Goal: Entertainment & Leisure: Consume media (video, audio)

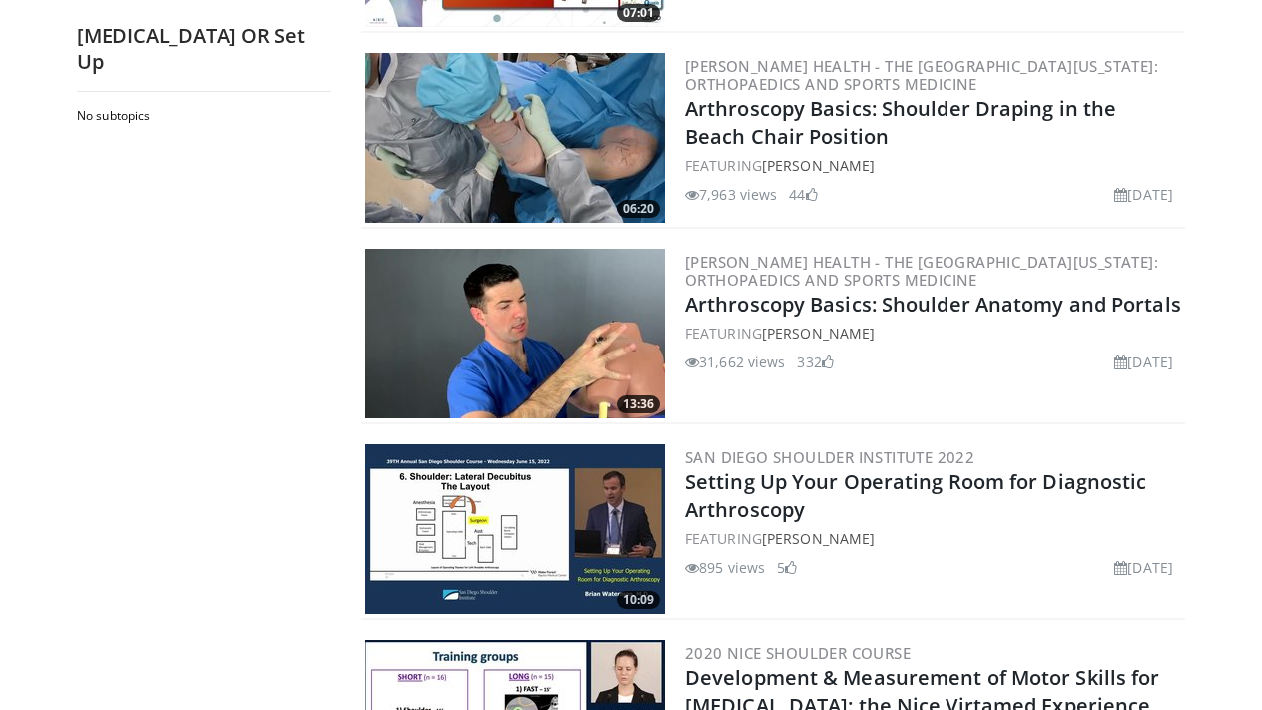
scroll to position [1153, 0]
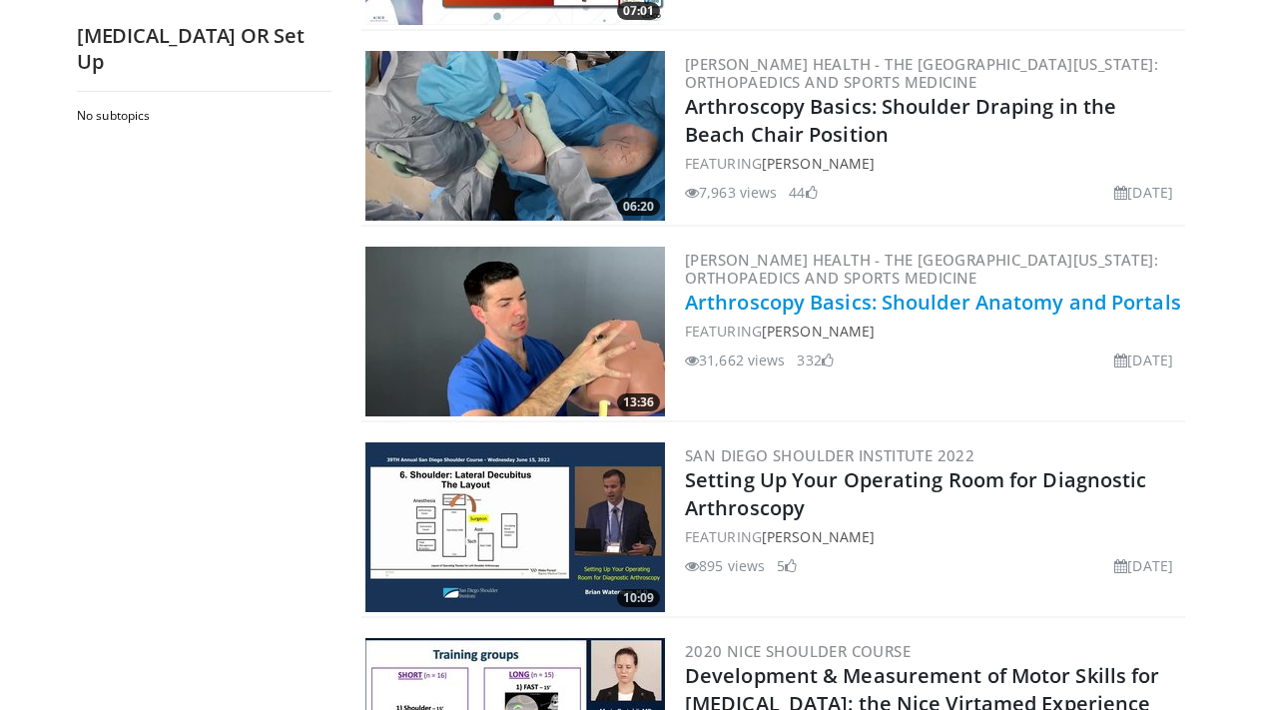
click at [787, 297] on link "Arthroscopy Basics: Shoulder Anatomy and Portals" at bounding box center [933, 302] width 496 height 27
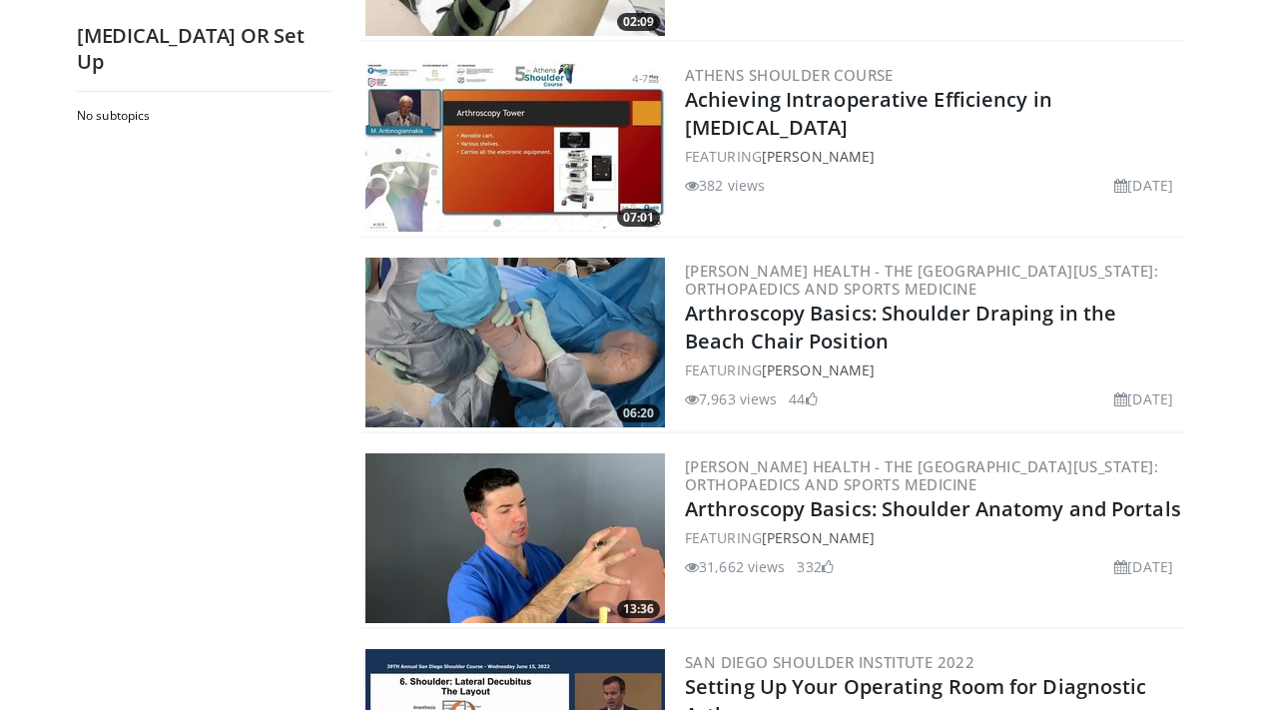
scroll to position [949, 0]
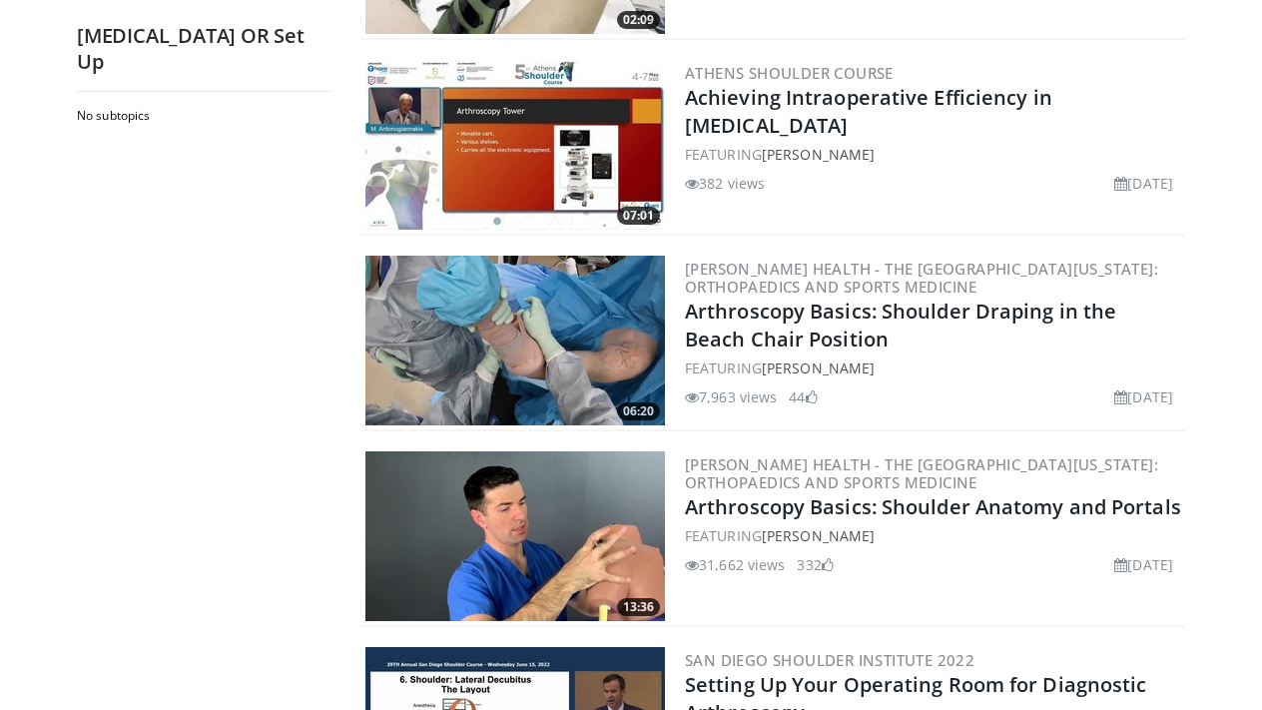
click at [565, 112] on img at bounding box center [515, 145] width 300 height 170
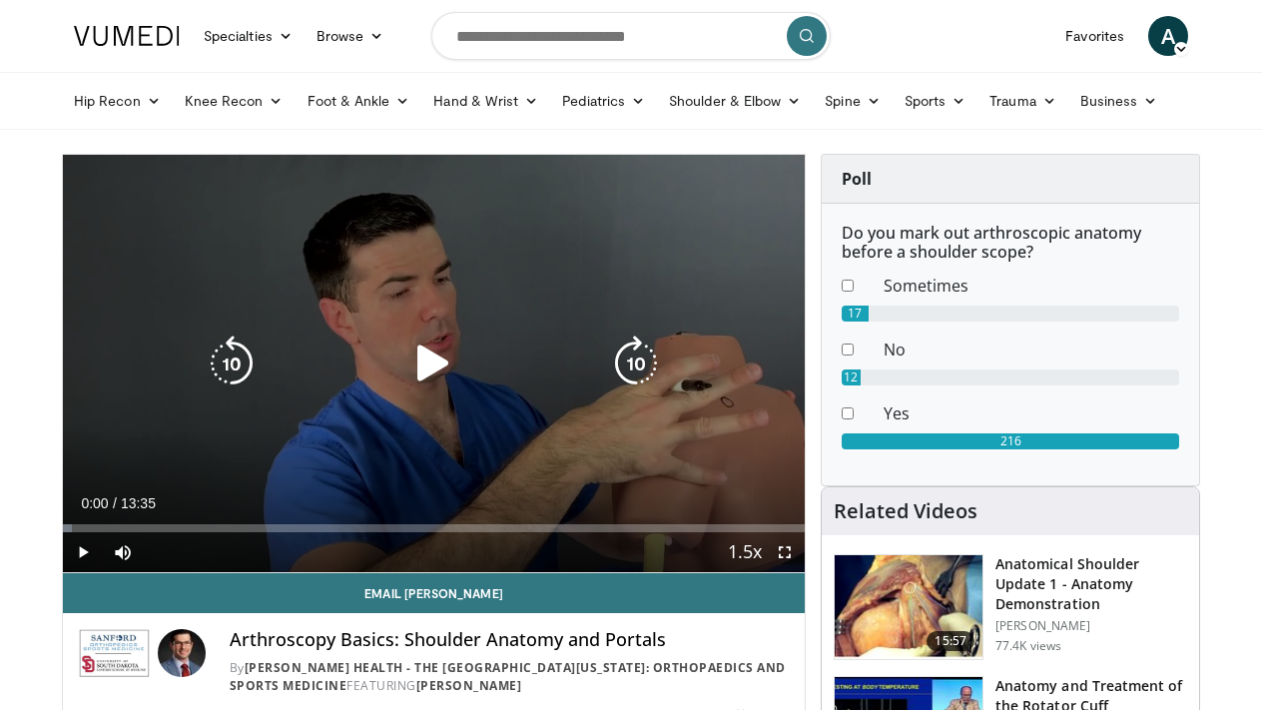
click at [421, 369] on icon "Video Player" at bounding box center [433, 363] width 56 height 56
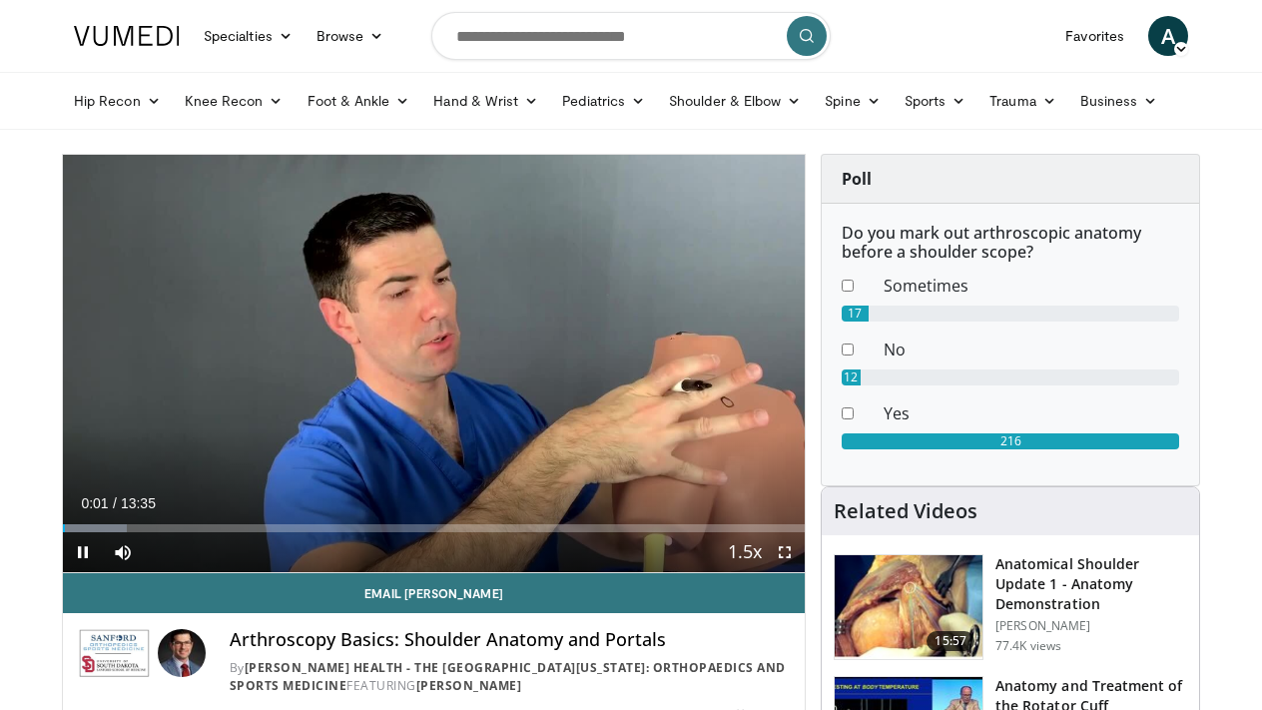
click at [794, 551] on span "Video Player" at bounding box center [785, 552] width 40 height 40
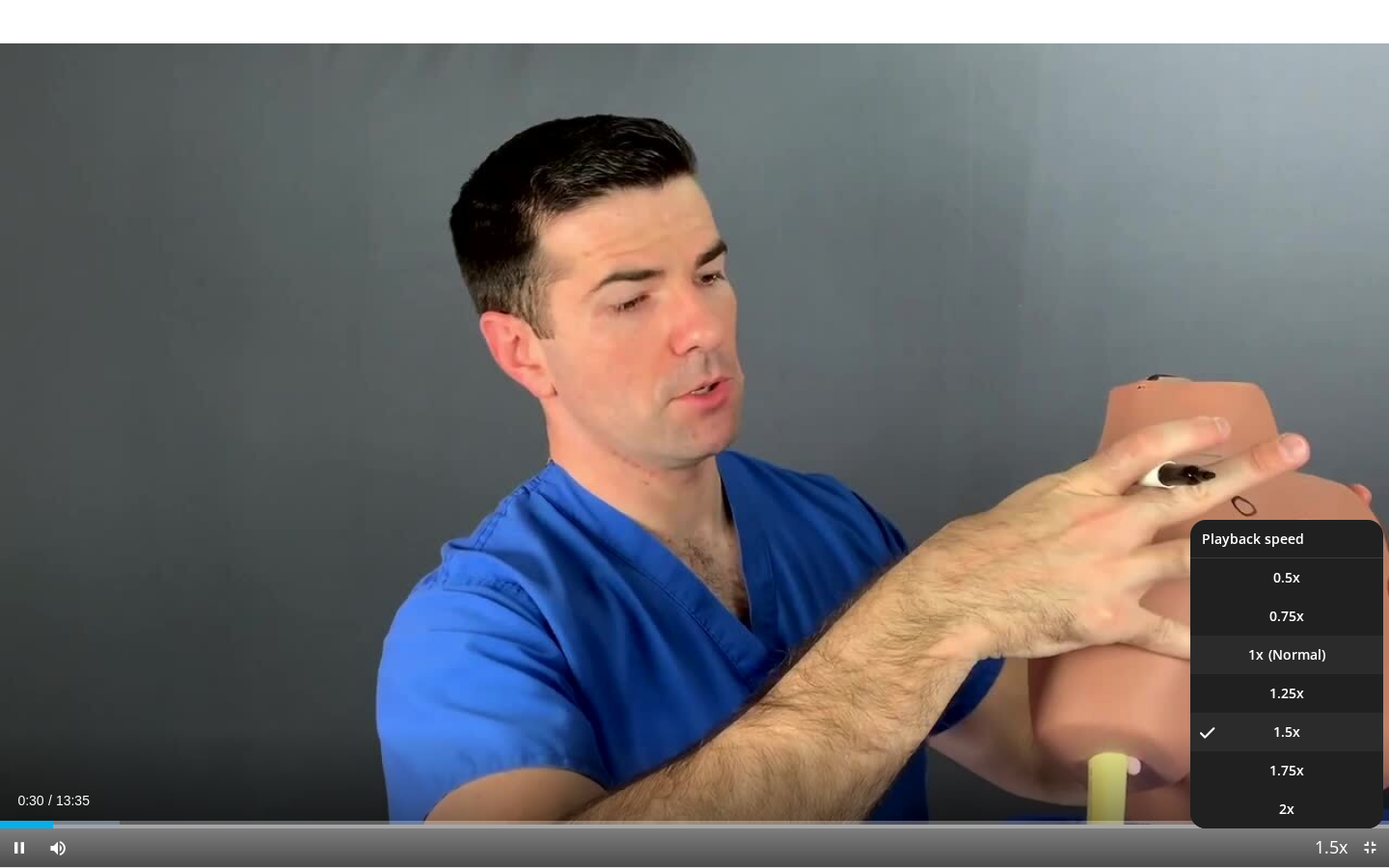
click at [1218, 664] on div "10 seconds Tap to unmute" at bounding box center [694, 434] width 1389 height 867
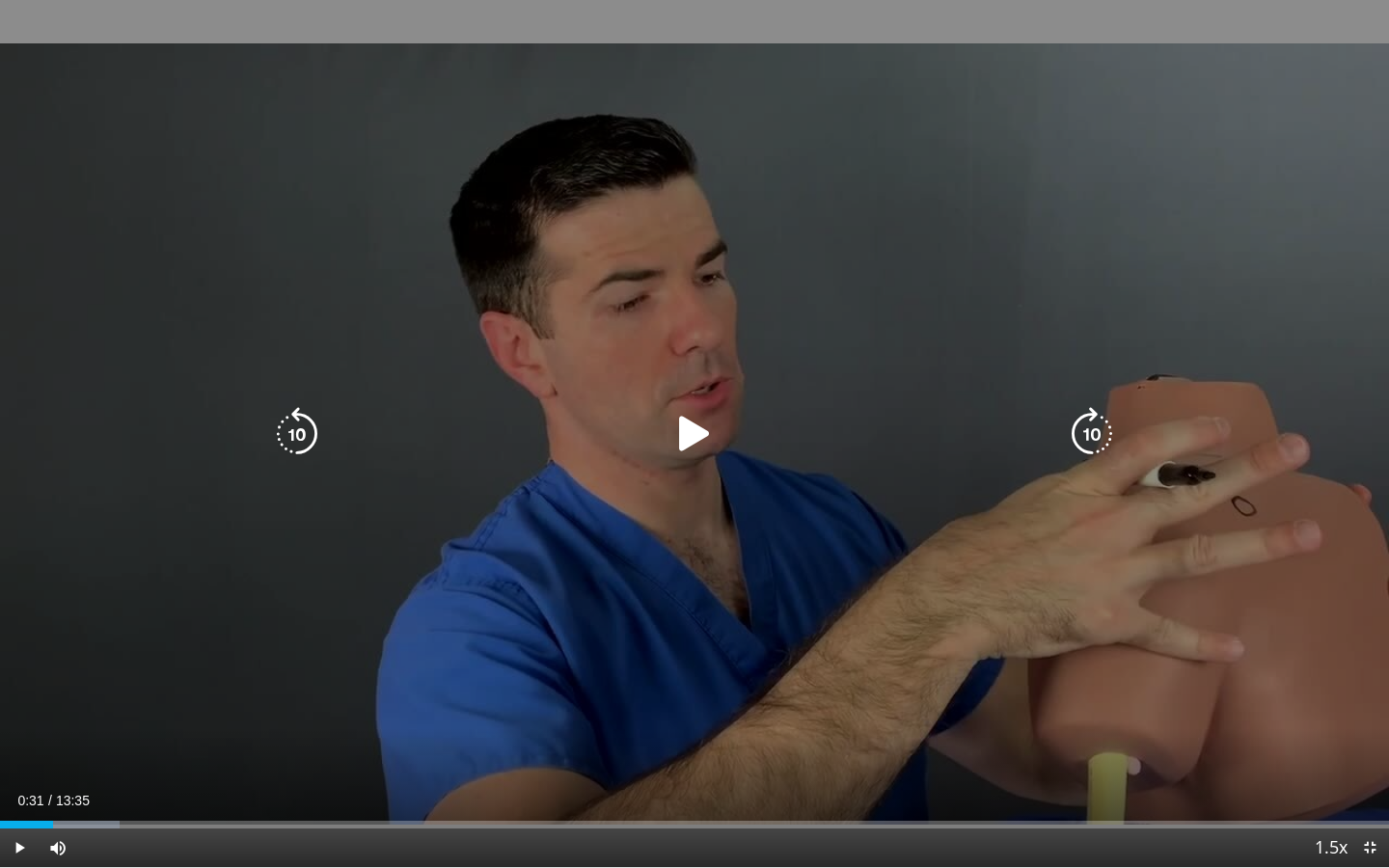
click at [716, 438] on icon "Video Player" at bounding box center [694, 434] width 54 height 54
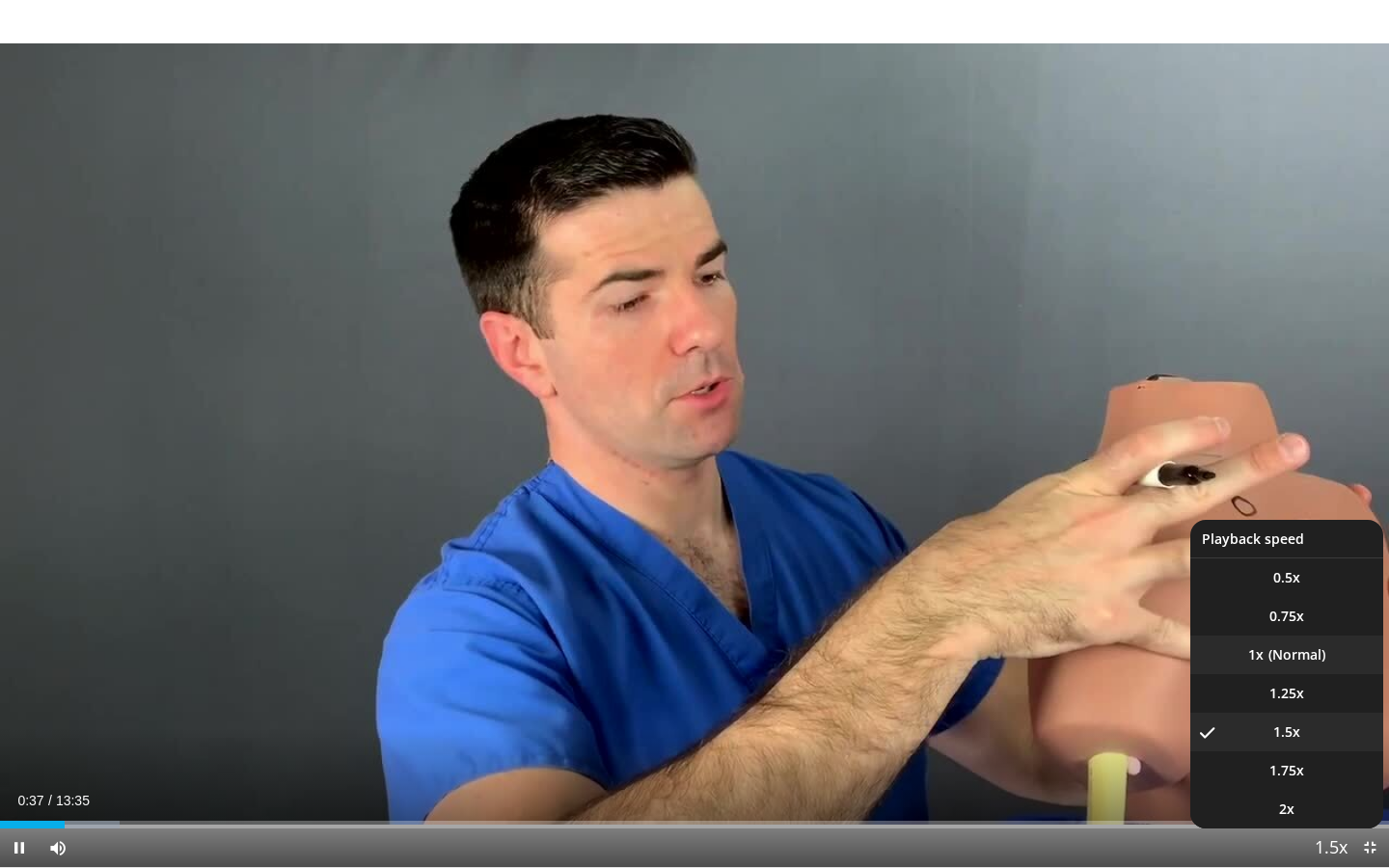
click at [1218, 666] on li "1x" at bounding box center [1287, 655] width 193 height 39
click at [1218, 685] on li "1.5x" at bounding box center [1287, 732] width 193 height 39
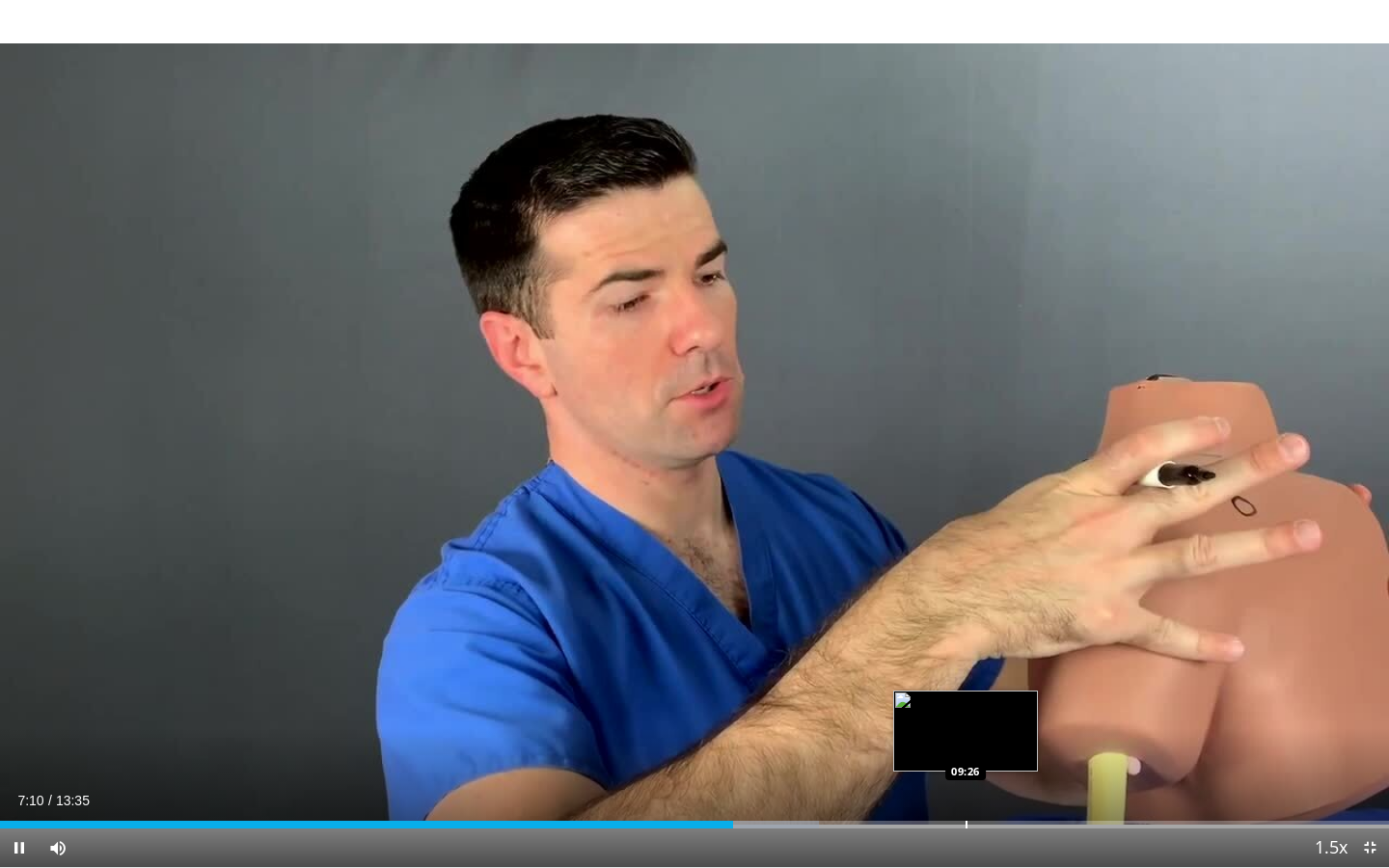
click at [965, 685] on div "Progress Bar" at bounding box center [966, 825] width 2 height 8
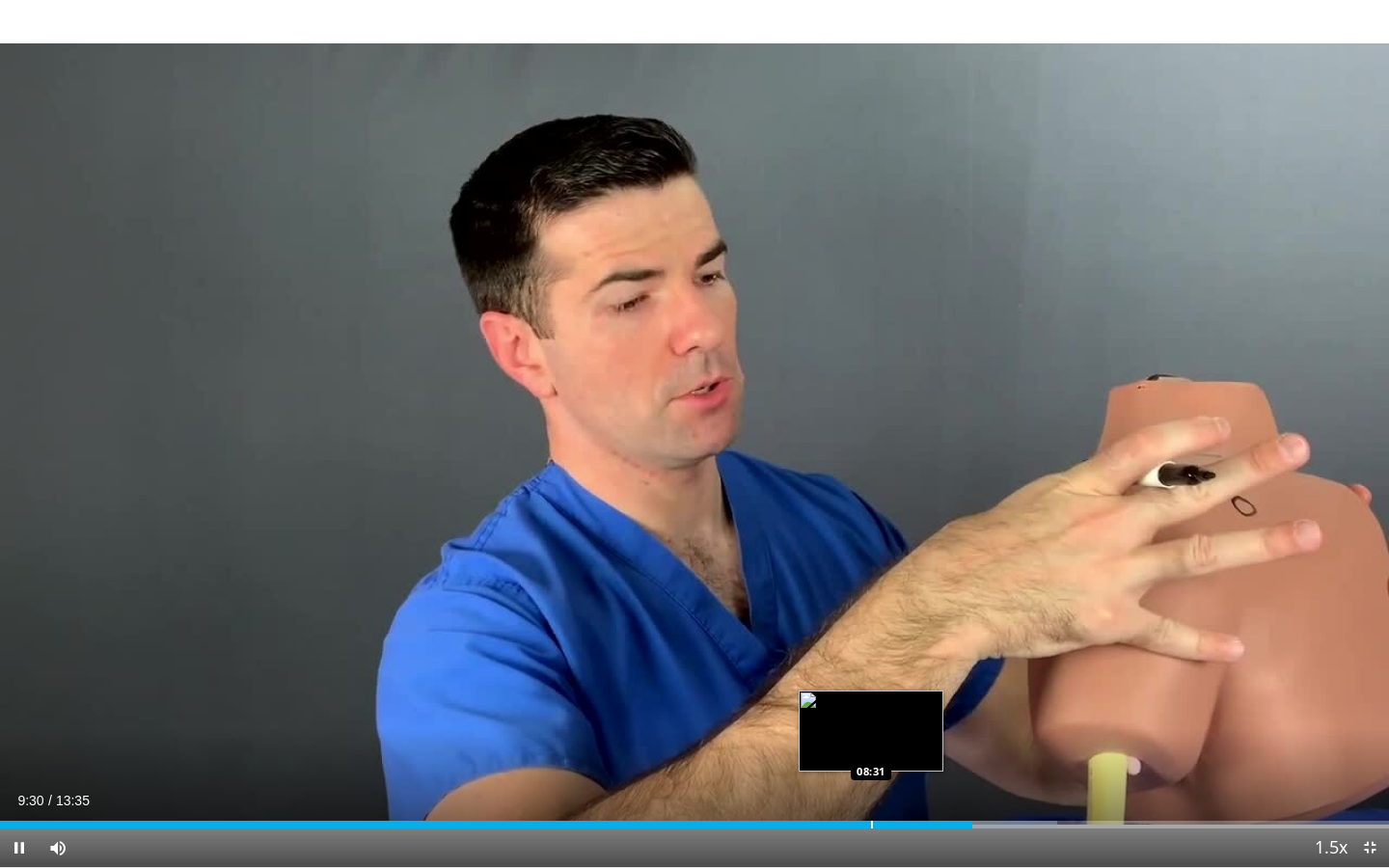
click at [871, 685] on div "Progress Bar" at bounding box center [872, 825] width 2 height 8
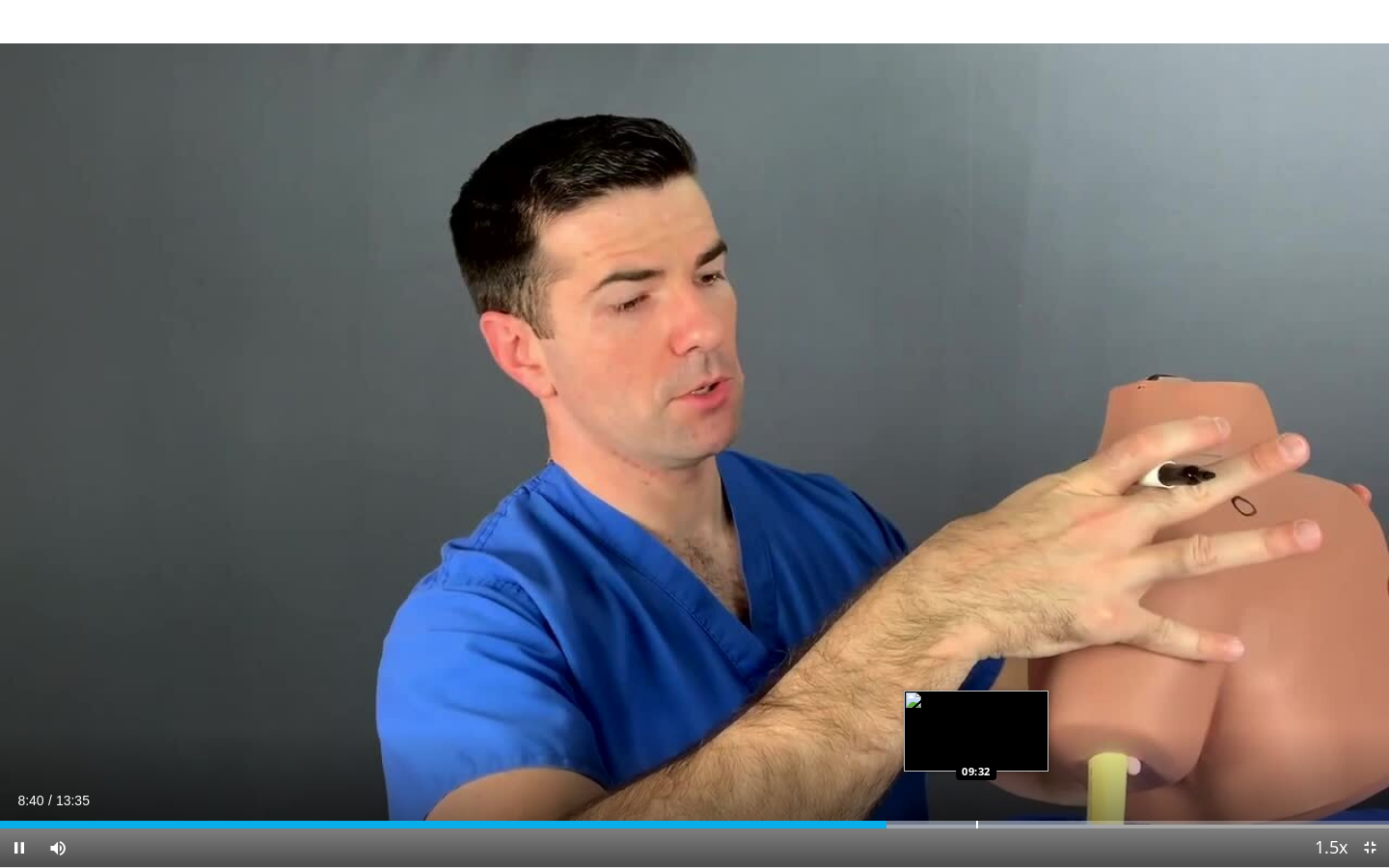
click at [976, 685] on div "Progress Bar" at bounding box center [977, 825] width 2 height 8
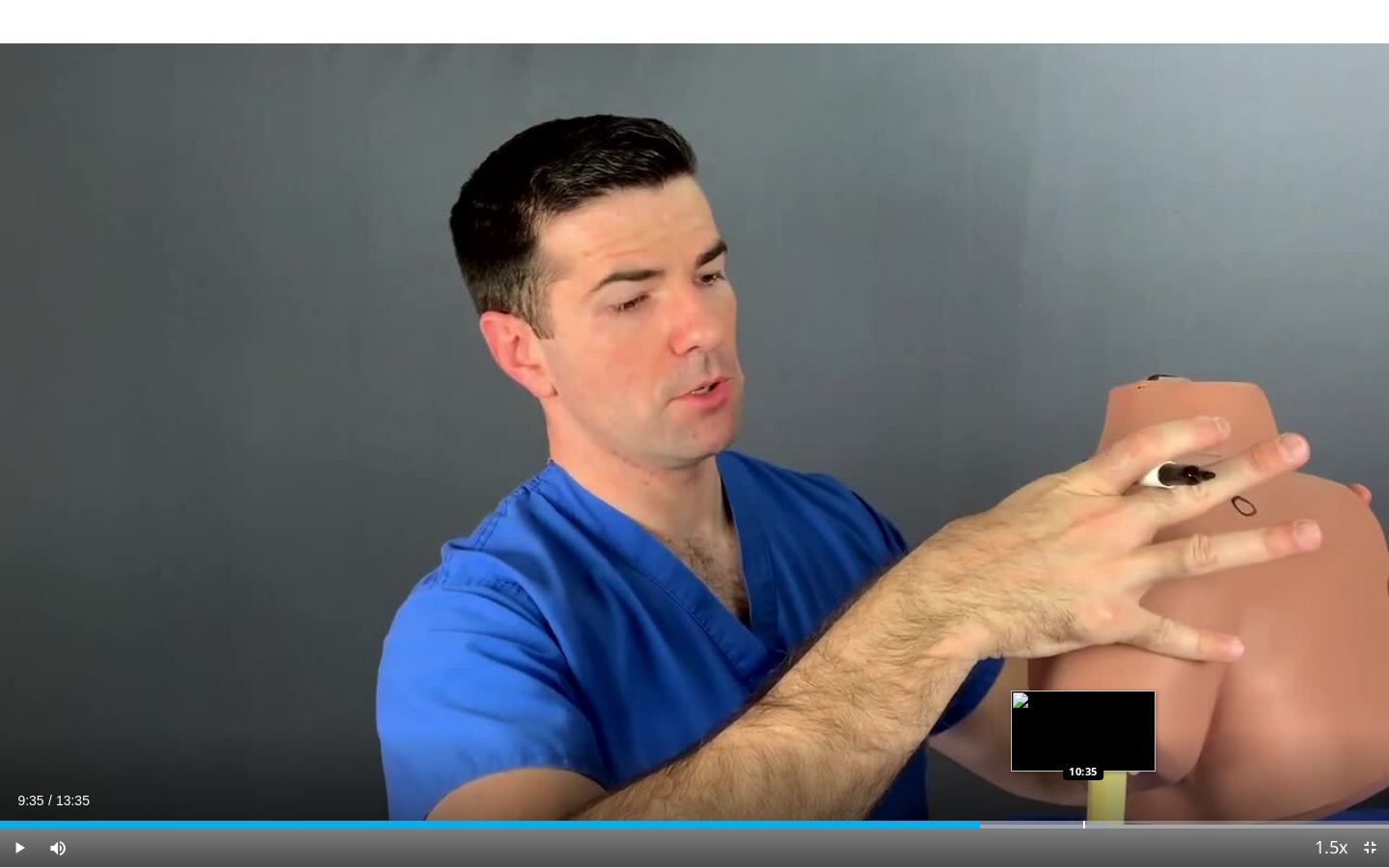
click at [1083, 685] on div "Progress Bar" at bounding box center [1084, 825] width 2 height 8
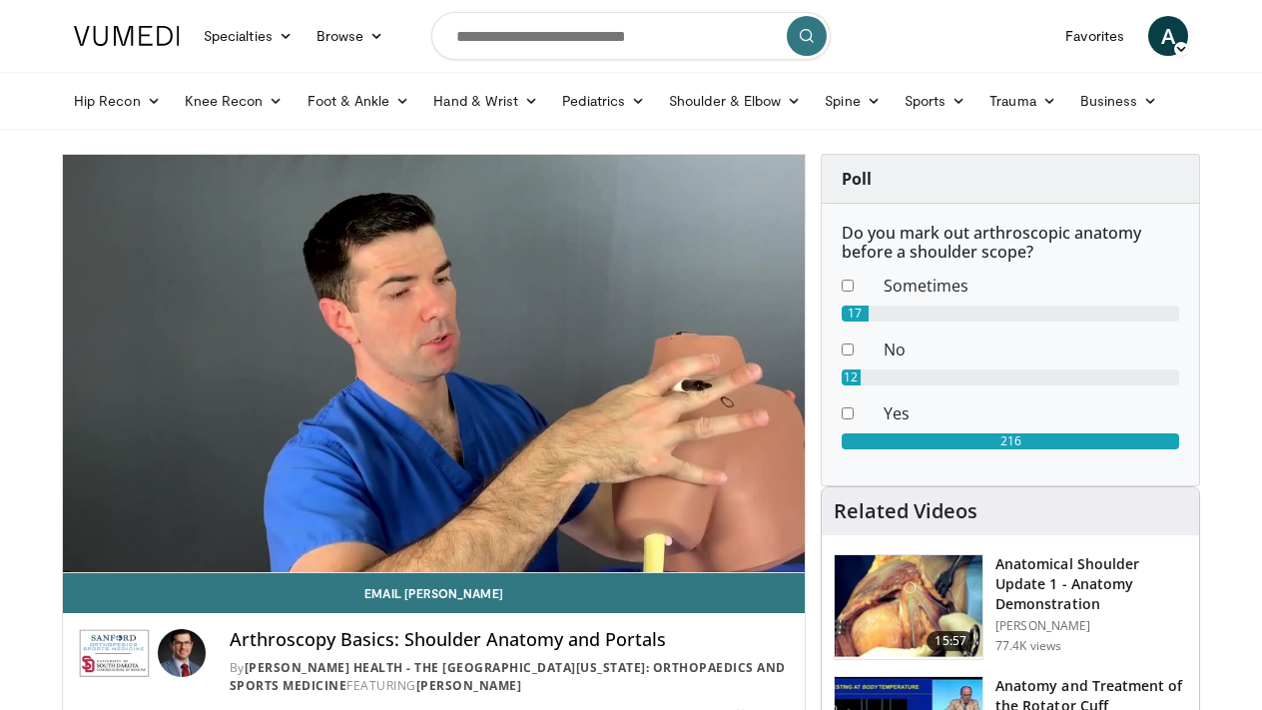
click at [567, 315] on div "10 seconds Tap to unmute" at bounding box center [434, 363] width 742 height 417
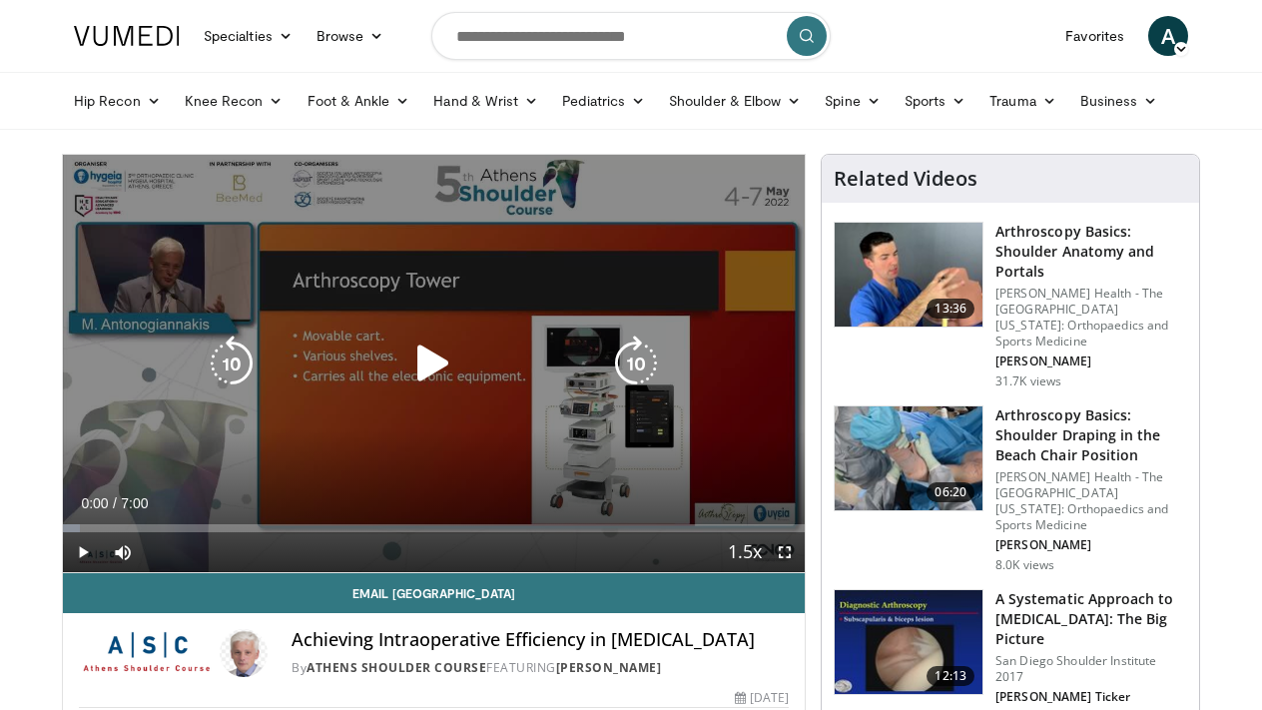
click at [443, 364] on icon "Video Player" at bounding box center [433, 363] width 56 height 56
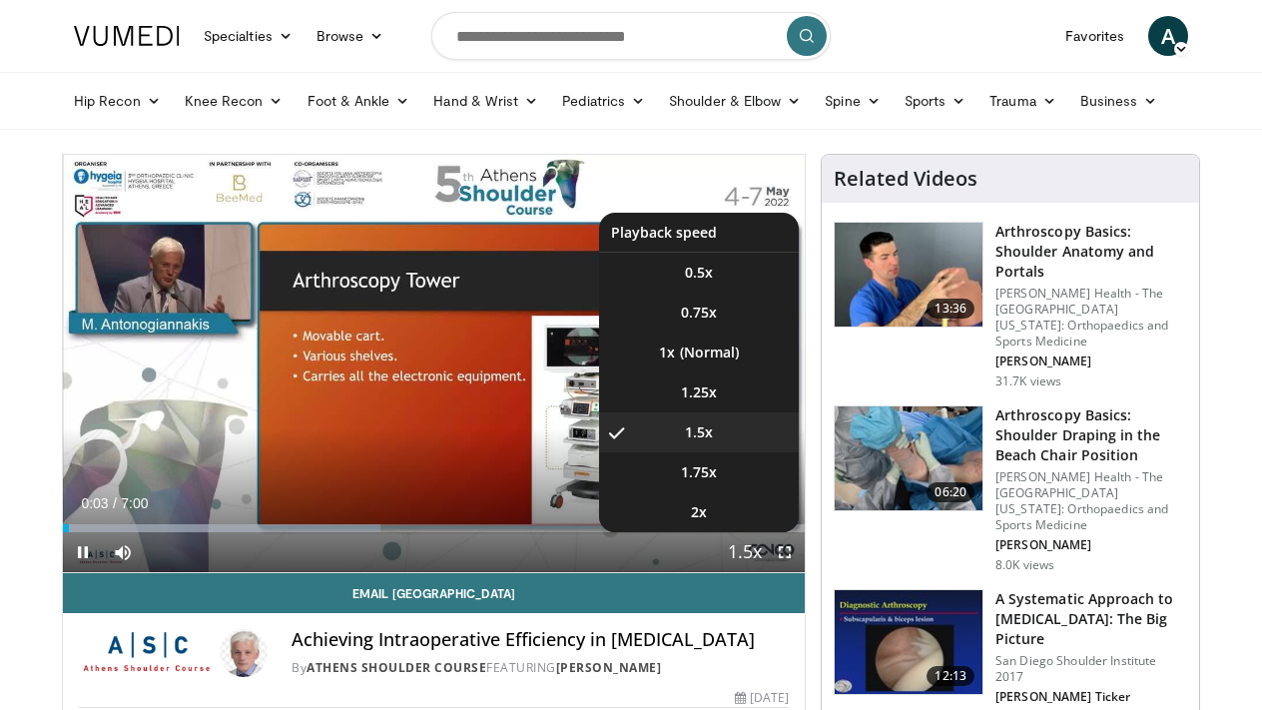
click at [758, 560] on span "Video Player" at bounding box center [745, 553] width 28 height 40
click at [742, 382] on li "1.25x" at bounding box center [699, 392] width 200 height 40
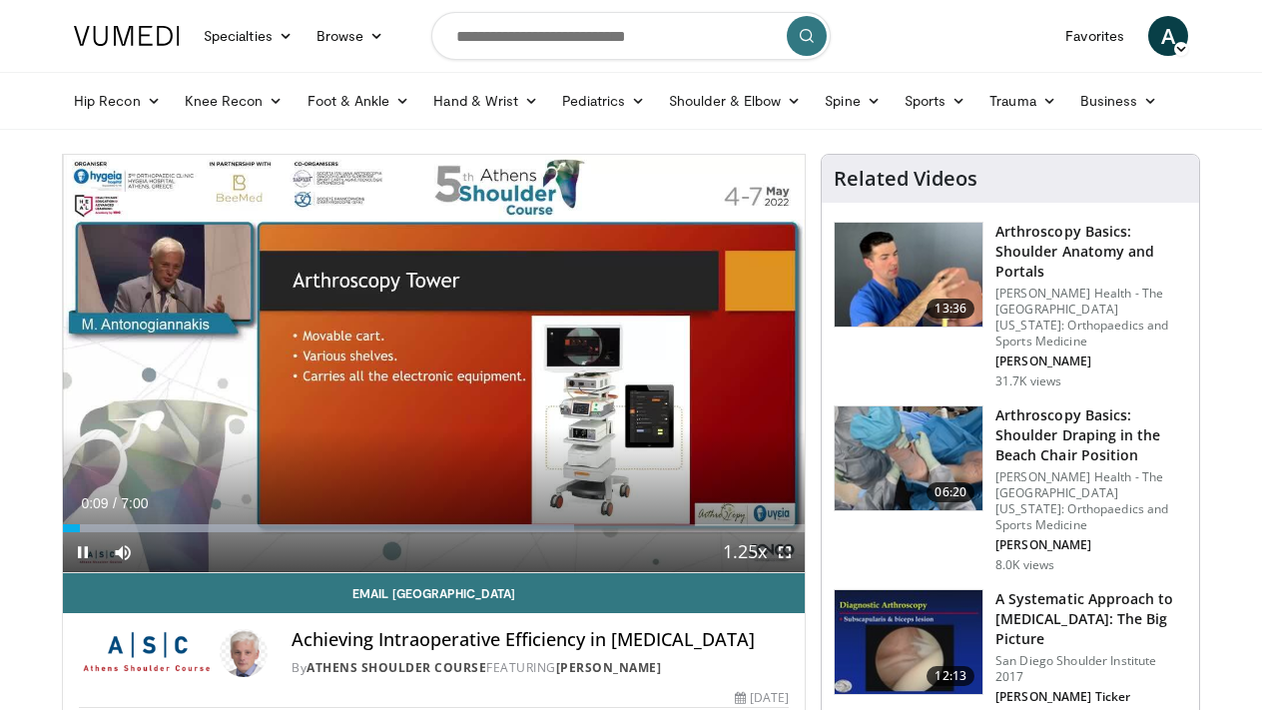
click at [786, 549] on span "Video Player" at bounding box center [785, 552] width 40 height 40
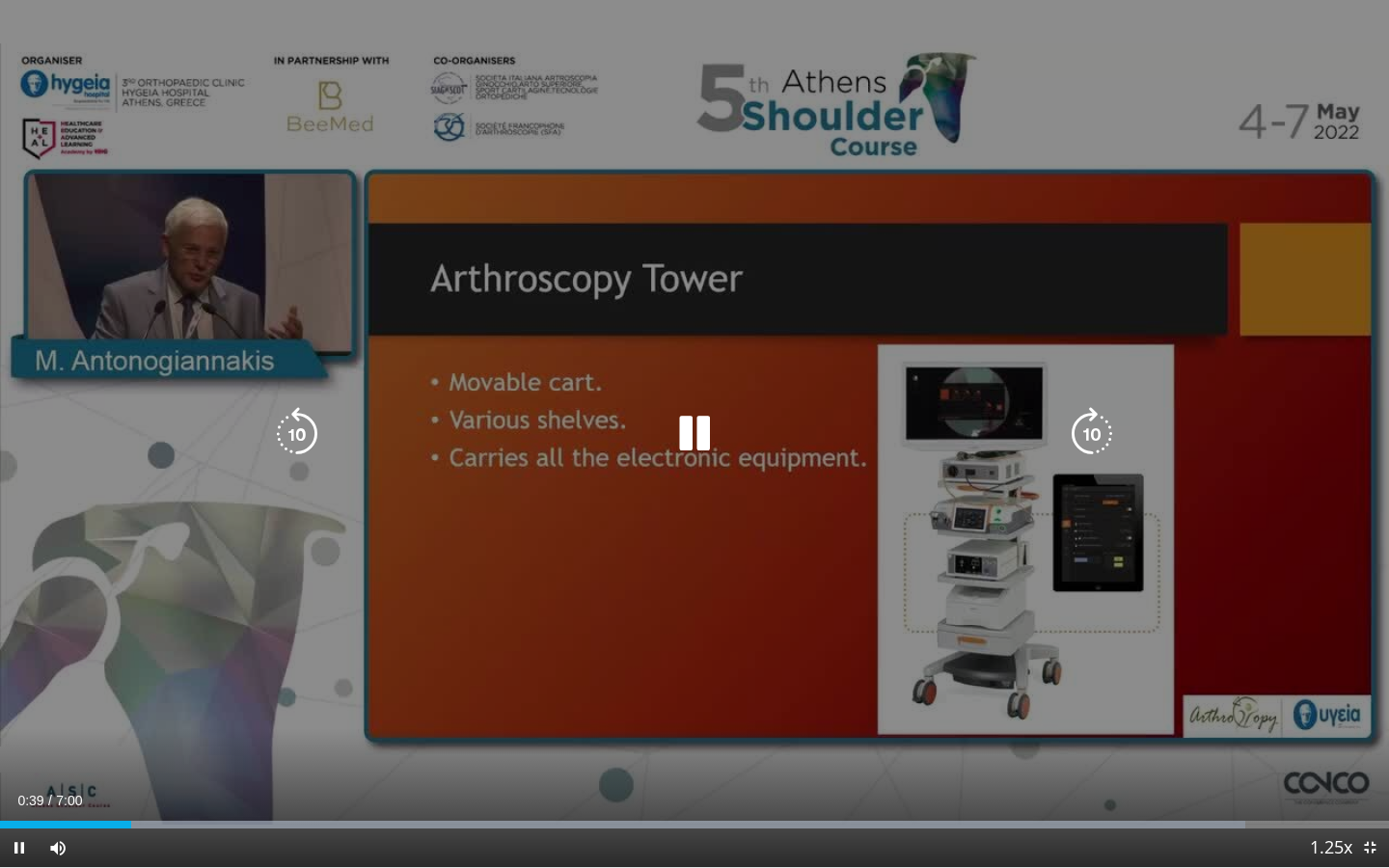
click at [1095, 435] on icon "Video Player" at bounding box center [1091, 434] width 54 height 54
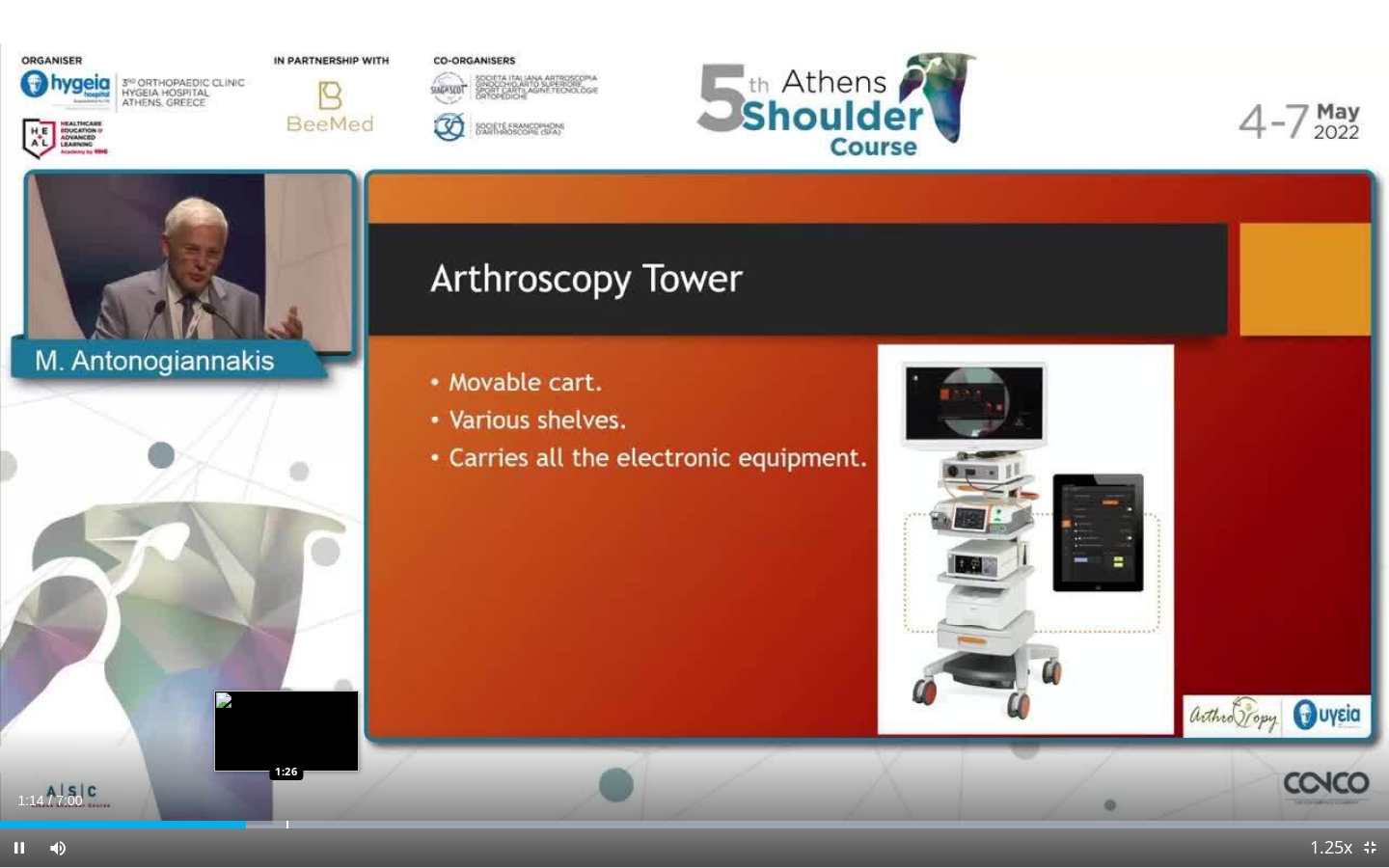
click at [287, 685] on div "Progress Bar" at bounding box center [288, 825] width 2 height 8
click at [320, 685] on div "Progress Bar" at bounding box center [321, 825] width 2 height 8
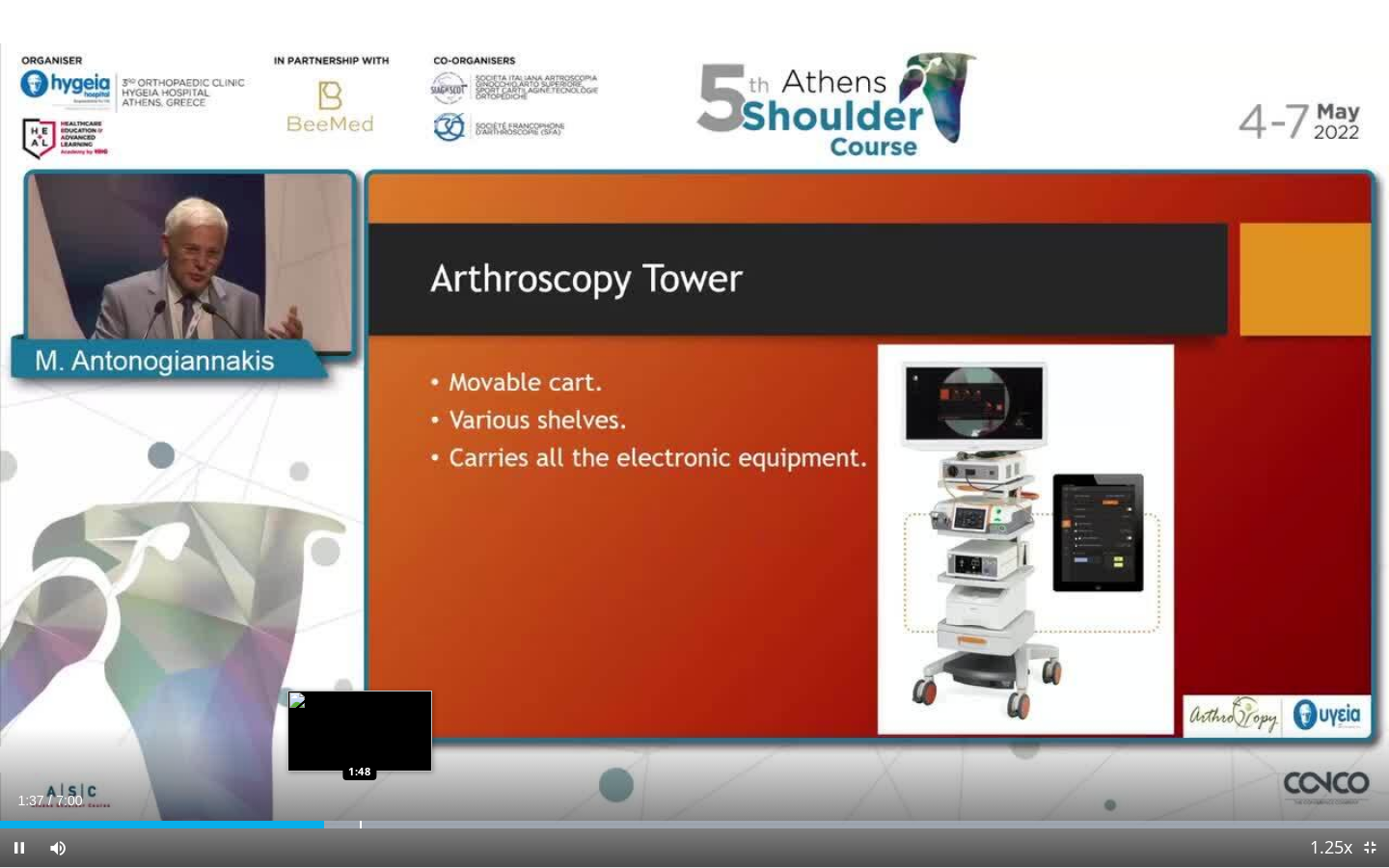
click at [359, 685] on div "Progress Bar" at bounding box center [360, 825] width 2 height 8
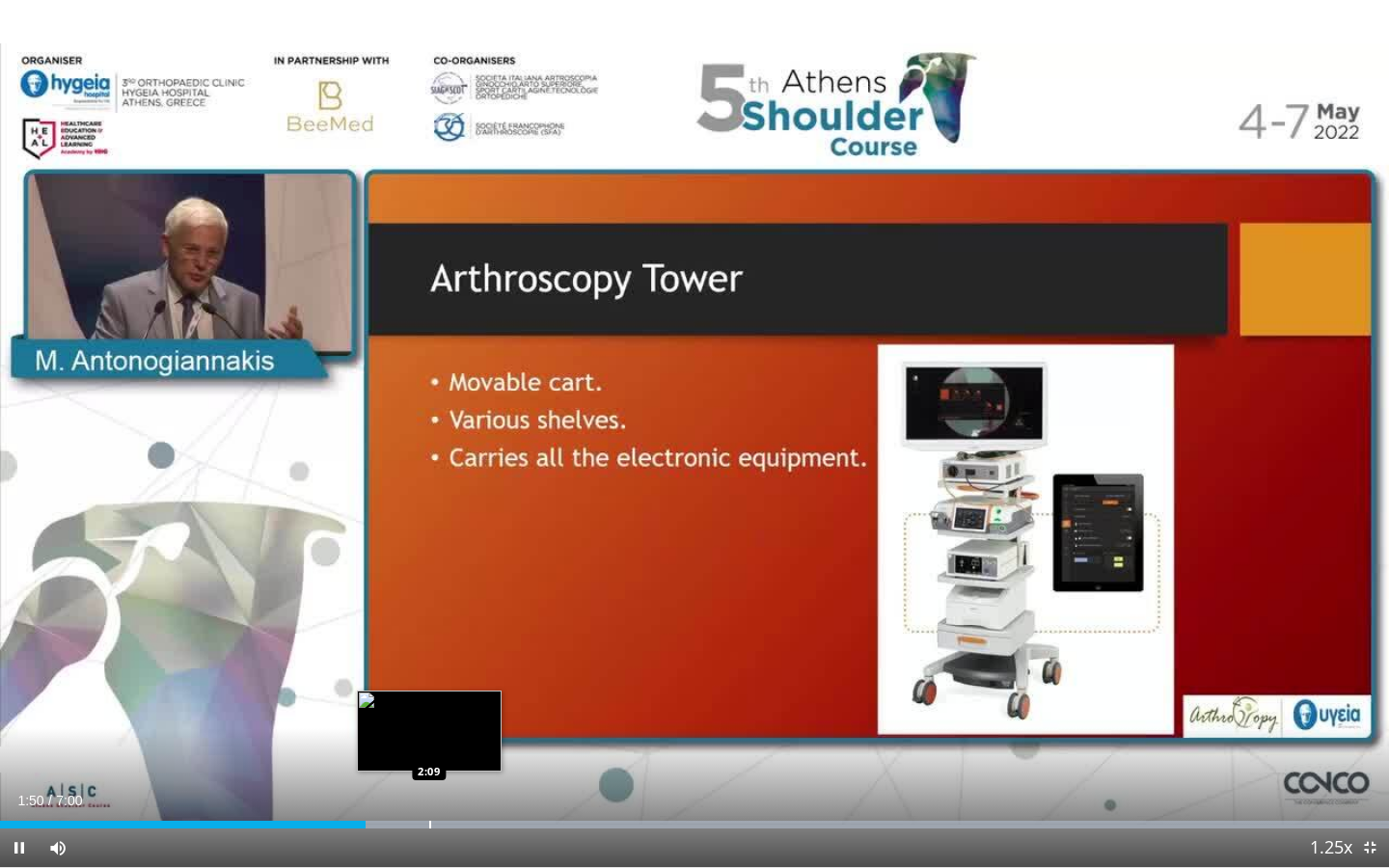
click at [429, 685] on div "Progress Bar" at bounding box center [430, 825] width 2 height 8
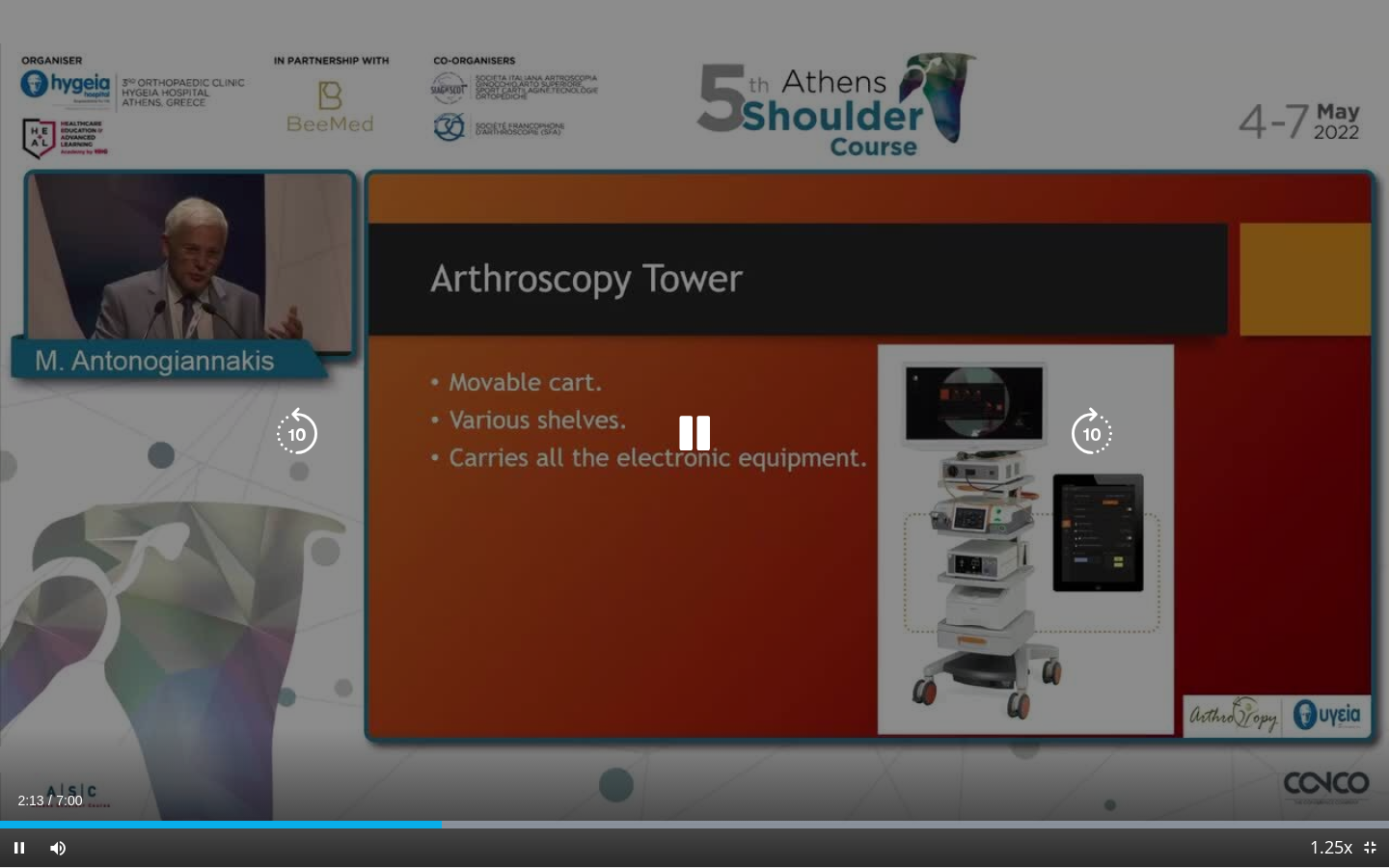
click at [302, 427] on icon "Video Player" at bounding box center [298, 434] width 54 height 54
click at [697, 440] on icon "Video Player" at bounding box center [694, 434] width 54 height 54
click at [303, 428] on icon "Video Player" at bounding box center [298, 434] width 54 height 54
click at [675, 437] on icon "Video Player" at bounding box center [694, 434] width 54 height 54
click at [316, 427] on icon "Video Player" at bounding box center [298, 434] width 54 height 54
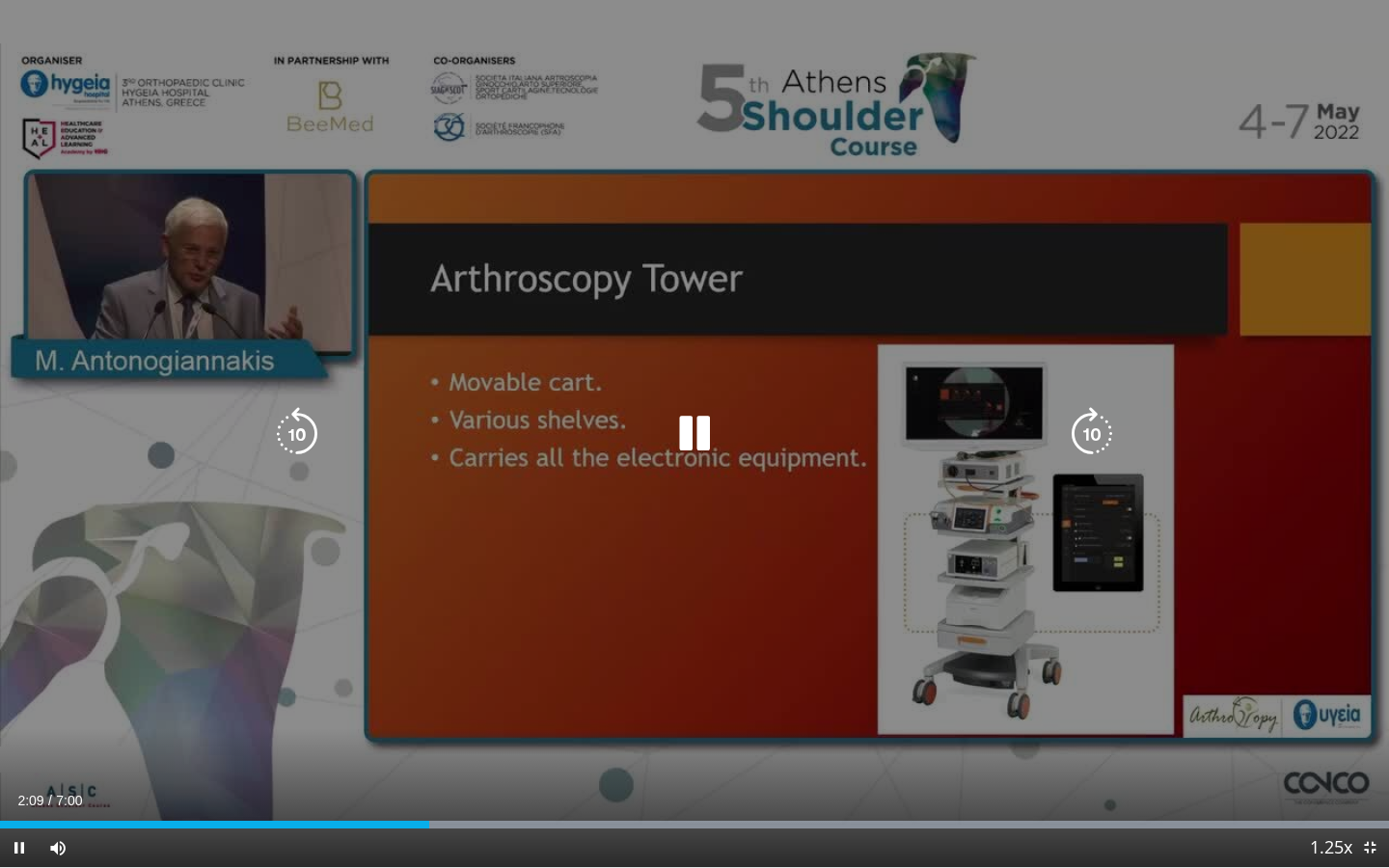
click at [700, 441] on icon "Video Player" at bounding box center [694, 434] width 54 height 54
click at [703, 440] on icon "Video Player" at bounding box center [694, 434] width 54 height 54
click at [1080, 458] on icon "Video Player" at bounding box center [1091, 434] width 54 height 54
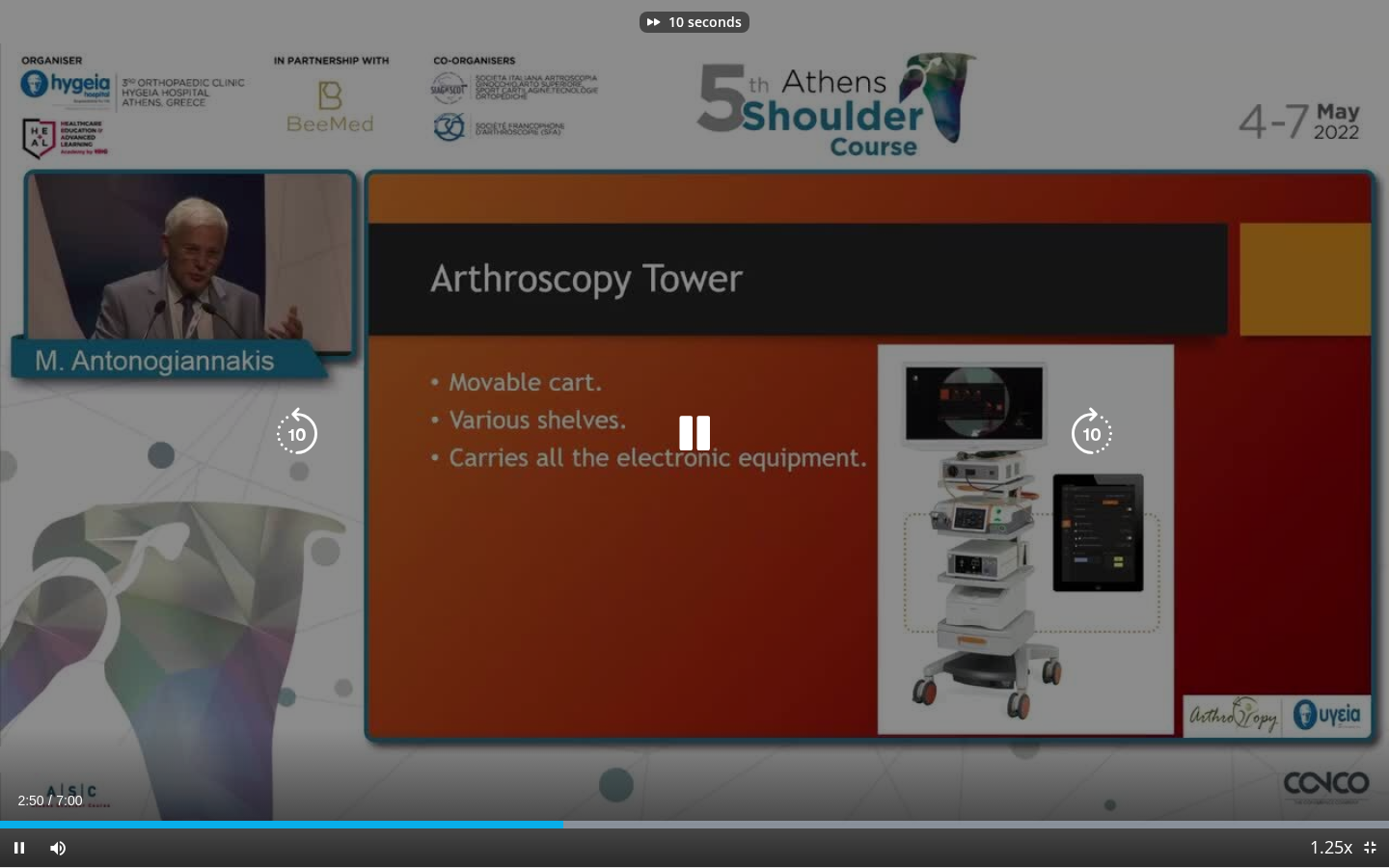
click at [1080, 458] on icon "Video Player" at bounding box center [1091, 434] width 54 height 54
click at [1089, 427] on icon "Video Player" at bounding box center [1091, 434] width 54 height 54
click at [321, 421] on icon "Video Player" at bounding box center [298, 434] width 54 height 54
click at [700, 441] on icon "Video Player" at bounding box center [694, 434] width 54 height 54
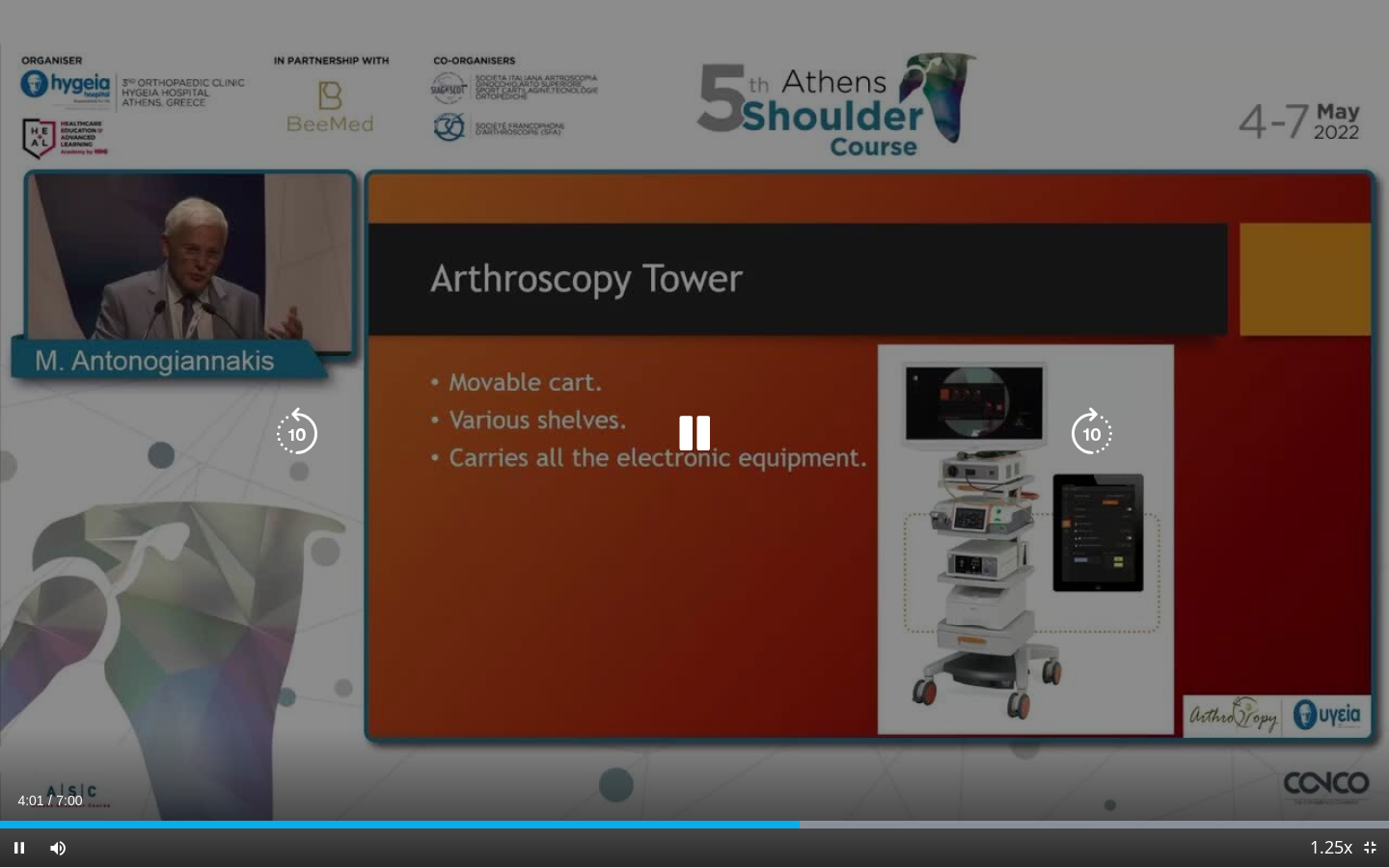
click at [1097, 452] on icon "Video Player" at bounding box center [1091, 434] width 54 height 54
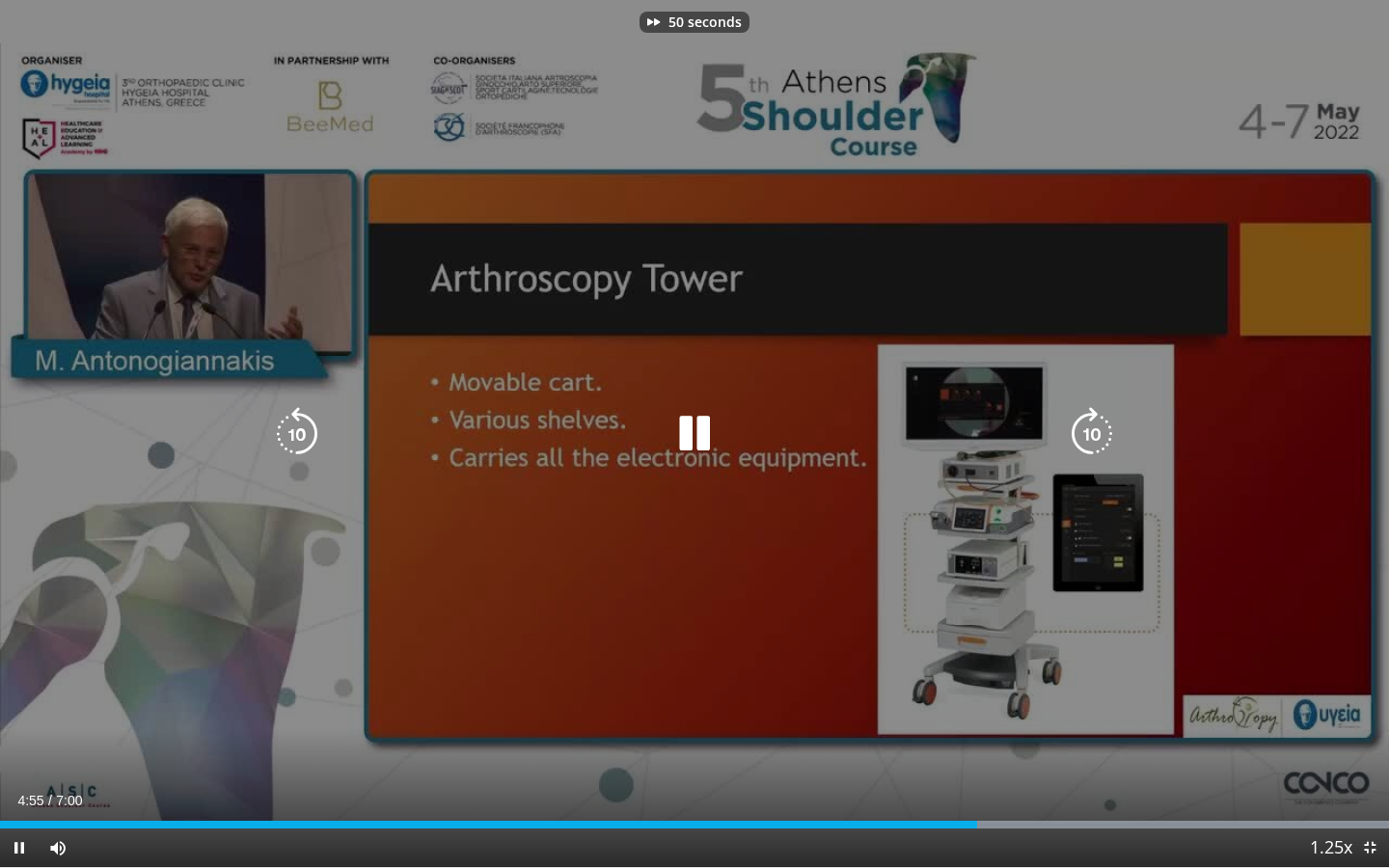
click at [1097, 452] on icon "Video Player" at bounding box center [1091, 434] width 54 height 54
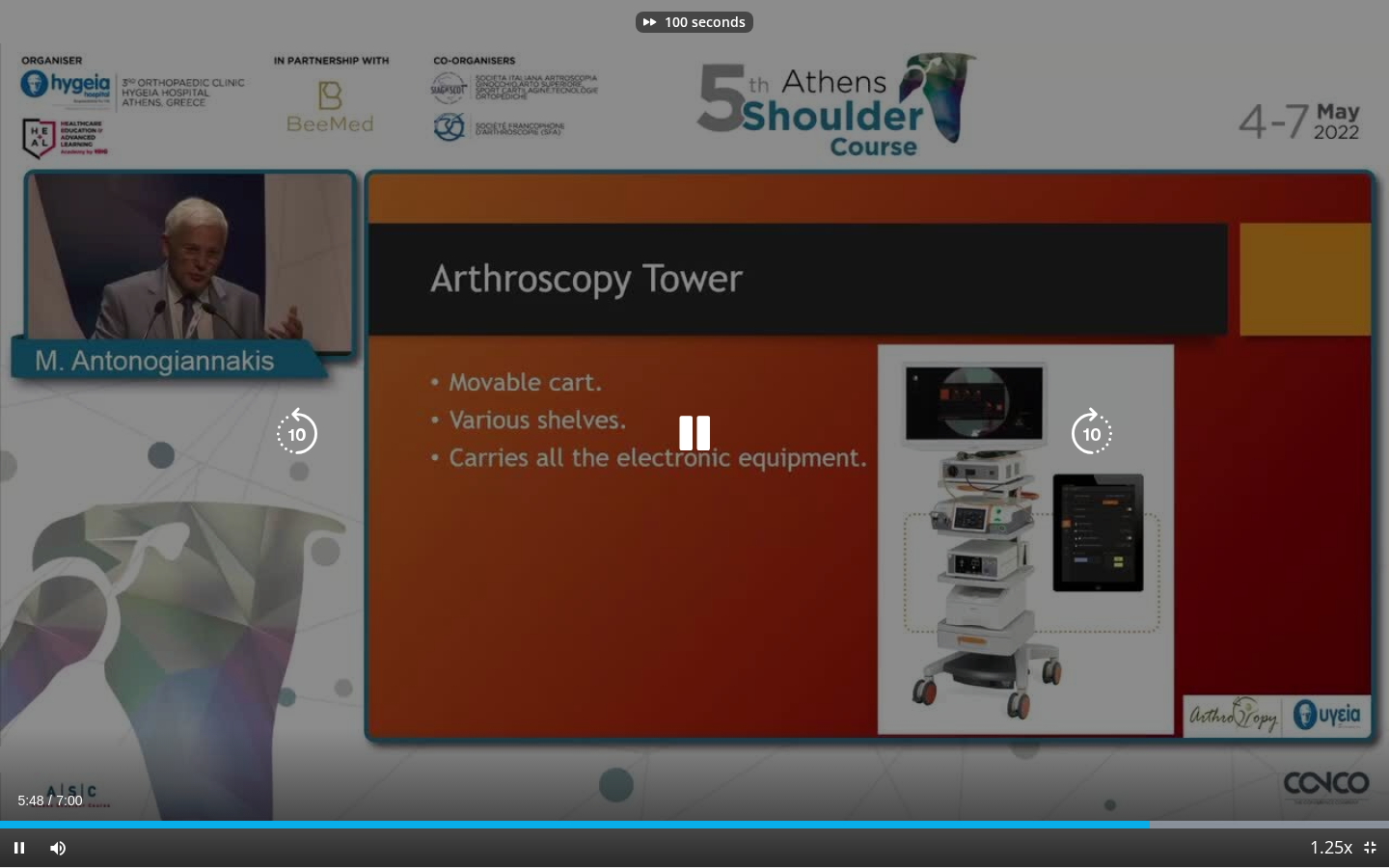
click at [1097, 452] on icon "Video Player" at bounding box center [1091, 434] width 54 height 54
click at [695, 442] on icon "Video Player" at bounding box center [694, 434] width 54 height 54
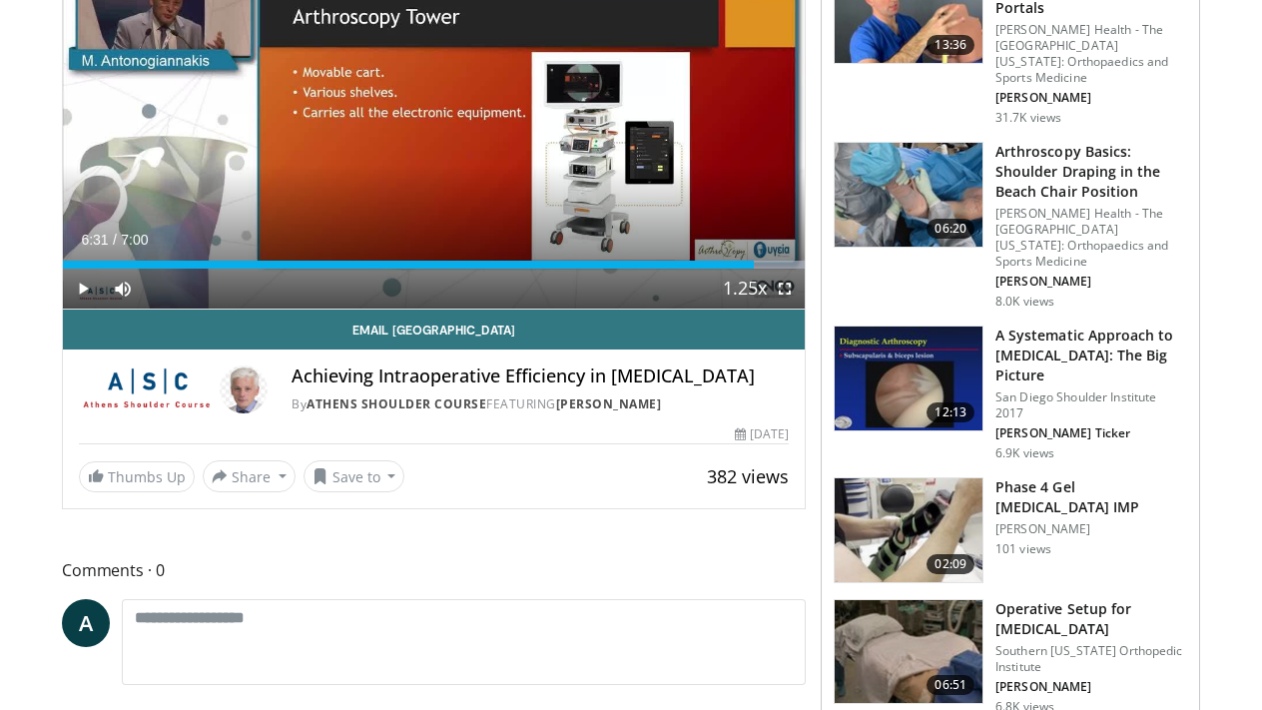
scroll to position [259, 0]
